Goal: Check status: Check status

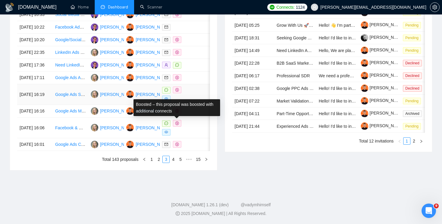
click at [179, 93] on span at bounding box center [177, 90] width 8 height 7
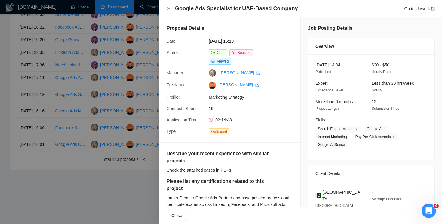
click at [168, 7] on icon "close" at bounding box center [169, 8] width 5 height 5
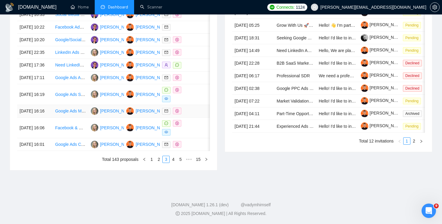
scroll to position [321, 0]
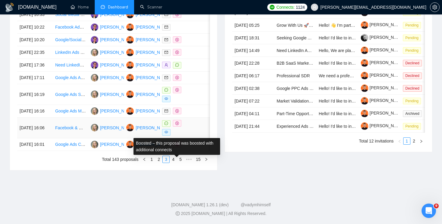
click at [177, 122] on icon "dollar" at bounding box center [177, 124] width 4 height 4
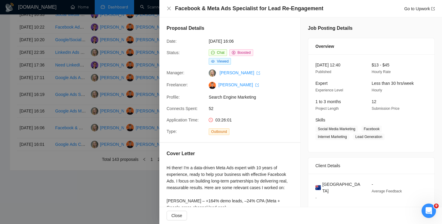
scroll to position [54, 0]
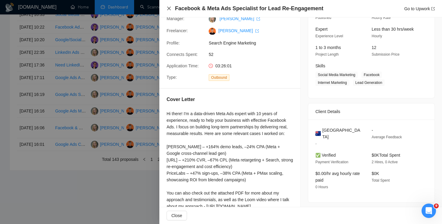
click at [170, 10] on icon "close" at bounding box center [169, 8] width 5 height 5
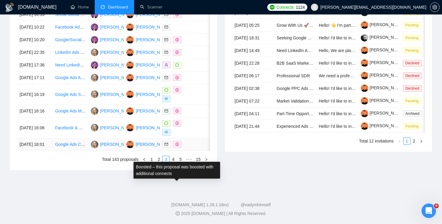
click at [178, 143] on icon "dollar" at bounding box center [177, 145] width 4 height 4
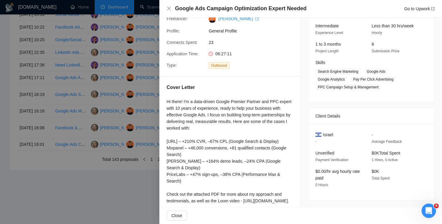
scroll to position [58, 0]
click at [168, 7] on icon "close" at bounding box center [169, 9] width 4 height 4
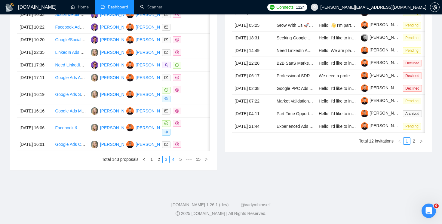
click at [173, 160] on link "4" at bounding box center [173, 159] width 7 height 7
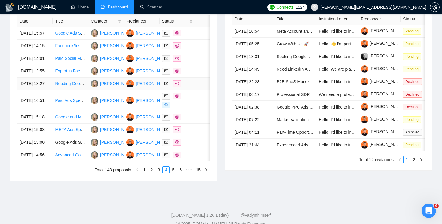
scroll to position [268, 0]
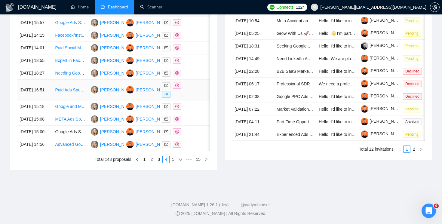
click at [174, 89] on span at bounding box center [177, 85] width 8 height 7
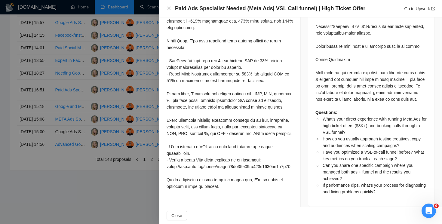
scroll to position [734, 0]
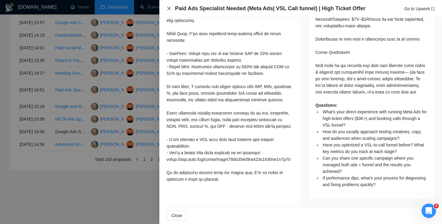
click at [168, 8] on icon "close" at bounding box center [169, 8] width 5 height 5
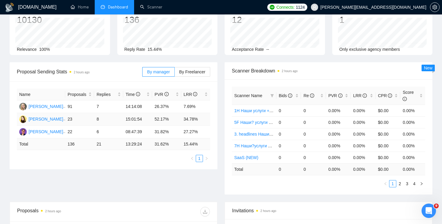
scroll to position [0, 0]
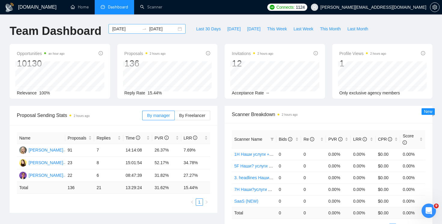
click at [176, 29] on div "[DATE] [DATE]" at bounding box center [147, 29] width 77 height 10
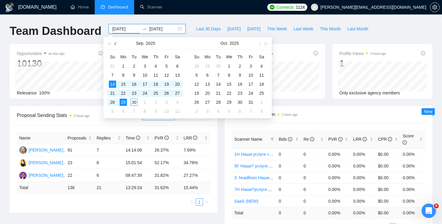
click at [116, 42] on button "button" at bounding box center [116, 43] width 7 height 12
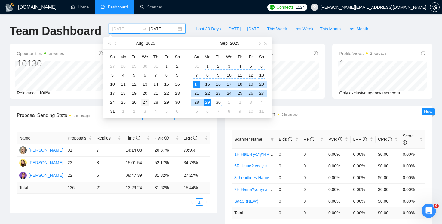
type input "[DATE]"
click at [144, 101] on div "27" at bounding box center [144, 102] width 7 height 7
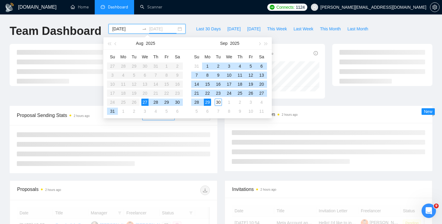
click at [210, 103] on div "29" at bounding box center [207, 102] width 7 height 7
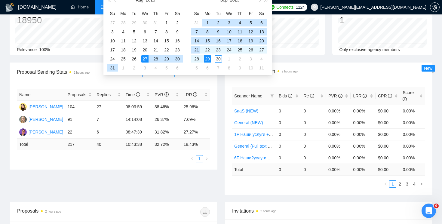
scroll to position [38, 0]
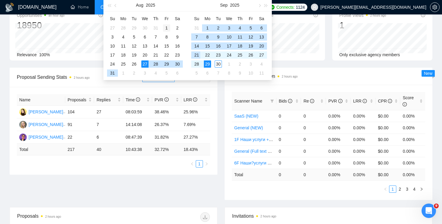
type input "[DATE]"
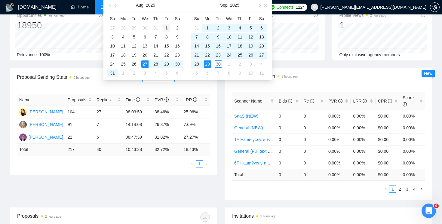
click at [166, 27] on div "1" at bounding box center [166, 27] width 7 height 7
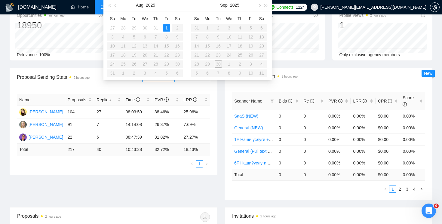
scroll to position [0, 0]
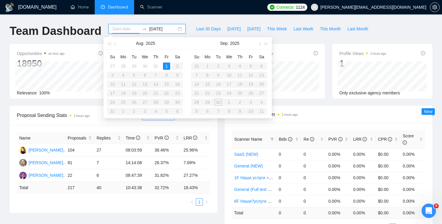
type input "[DATE]"
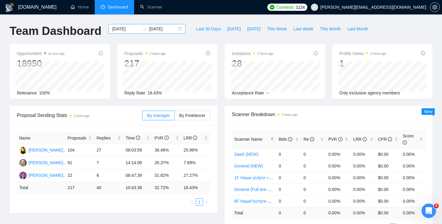
click at [121, 25] on div "[DATE] [DATE]" at bounding box center [147, 29] width 77 height 10
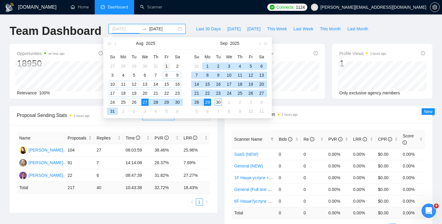
type input "[DATE]"
click at [165, 65] on div "1" at bounding box center [166, 66] width 7 height 7
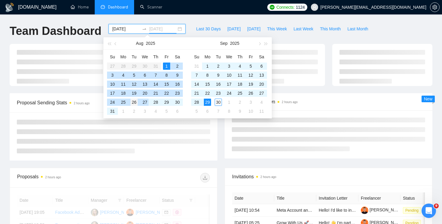
type input "[DATE]"
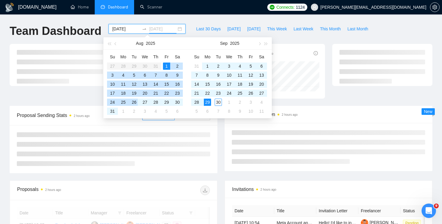
click at [137, 102] on div "26" at bounding box center [134, 102] width 7 height 7
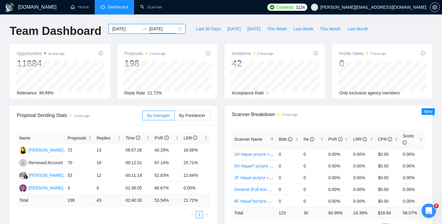
click at [175, 27] on div "[DATE] [DATE]" at bounding box center [147, 29] width 77 height 10
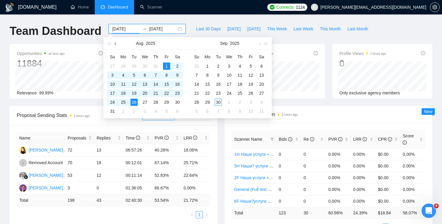
click at [117, 44] on span "button" at bounding box center [116, 43] width 3 height 3
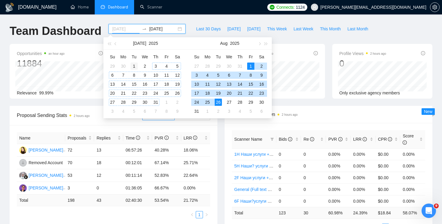
type input "[DATE]"
click at [133, 65] on div "1" at bounding box center [134, 66] width 7 height 7
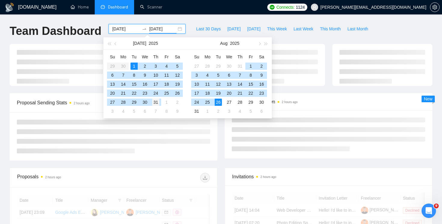
type input "[DATE]"
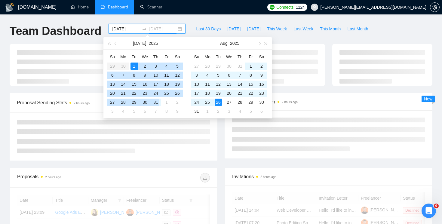
click at [158, 105] on div "31" at bounding box center [155, 102] width 7 height 7
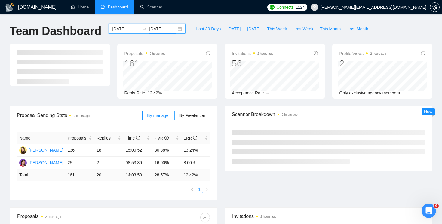
click at [174, 29] on div "[DATE] [DATE]" at bounding box center [147, 29] width 77 height 10
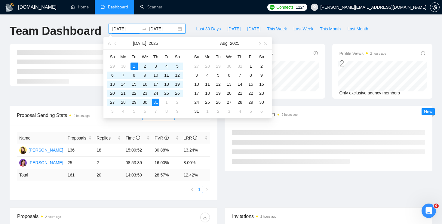
click at [174, 29] on div "[DATE] [DATE]" at bounding box center [147, 29] width 77 height 10
click at [212, 146] on div "Name Proposals Replies Time PVR LRR [PERSON_NAME] 136 18 15:00:52 30.88% 13.24%…" at bounding box center [114, 162] width 208 height 75
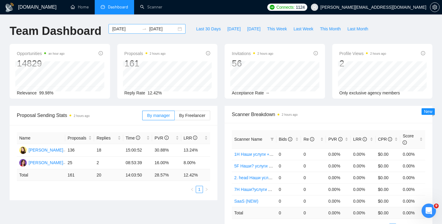
click at [173, 29] on div "[DATE] [DATE]" at bounding box center [147, 29] width 77 height 10
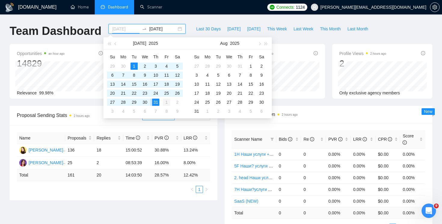
type input "[DATE]"
click at [166, 102] on div "1" at bounding box center [166, 102] width 7 height 7
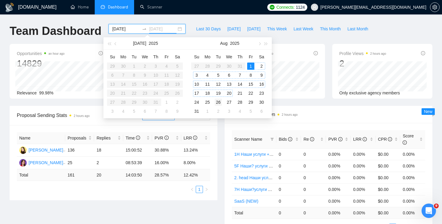
type input "[DATE]"
click at [220, 101] on div "26" at bounding box center [218, 102] width 7 height 7
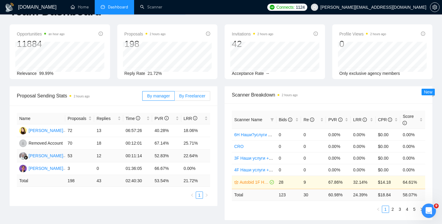
scroll to position [9, 0]
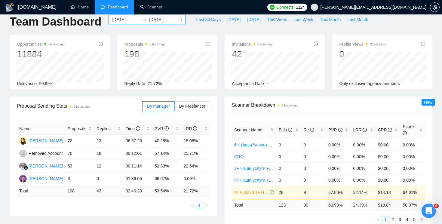
click at [174, 17] on div "[DATE] [DATE]" at bounding box center [147, 20] width 77 height 10
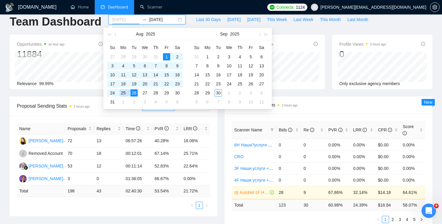
click at [124, 94] on div "25" at bounding box center [123, 92] width 7 height 7
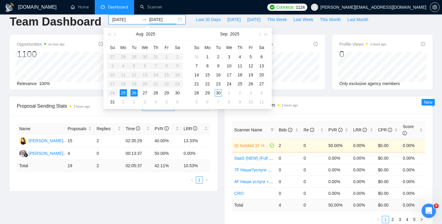
click at [126, 21] on input "[DATE]" at bounding box center [125, 19] width 27 height 7
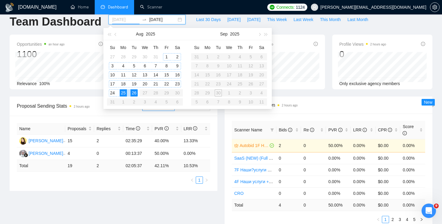
click at [164, 57] on div "1" at bounding box center [166, 56] width 7 height 7
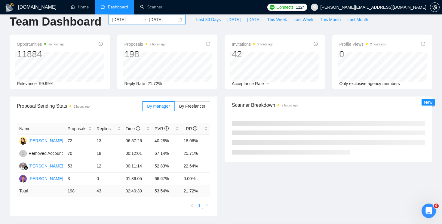
click at [175, 20] on div "[DATE] [DATE]" at bounding box center [147, 20] width 77 height 10
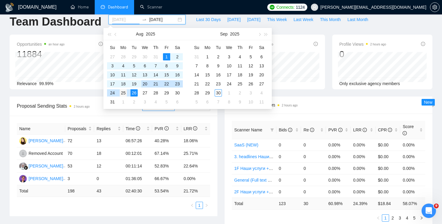
type input "[DATE]"
click at [124, 94] on div "25" at bounding box center [123, 92] width 7 height 7
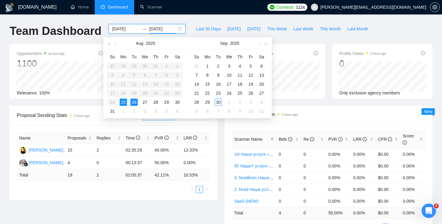
type input "[DATE]"
click at [276, 39] on div "Last 30 Days [DATE] [DATE] This Week Last Week This Month Last Month" at bounding box center [282, 34] width 186 height 20
